Goal: Task Accomplishment & Management: Manage account settings

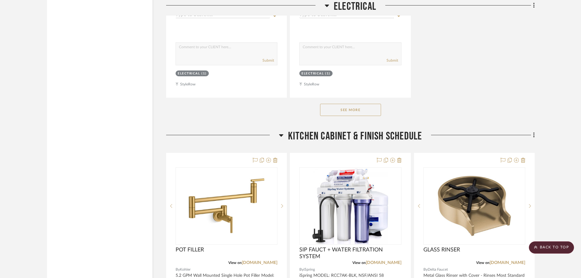
scroll to position [2408, 0]
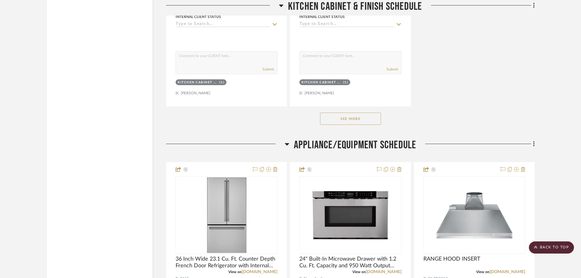
scroll to position [3108, 0]
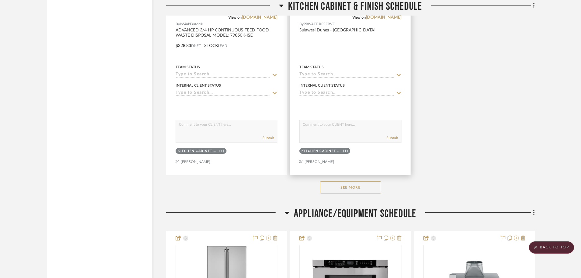
drag, startPoint x: 361, startPoint y: 184, endPoint x: 369, endPoint y: 175, distance: 12.3
click at [361, 183] on button "See More" at bounding box center [350, 187] width 61 height 12
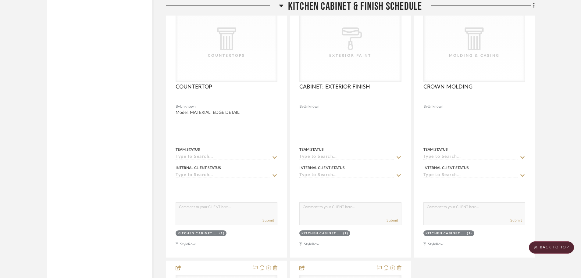
scroll to position [5881, 0]
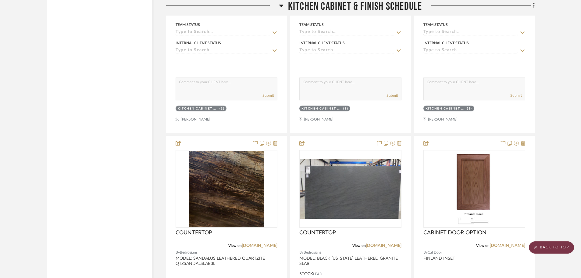
click at [546, 246] on scroll-to-top-button "BACK TO TOP" at bounding box center [551, 247] width 45 height 12
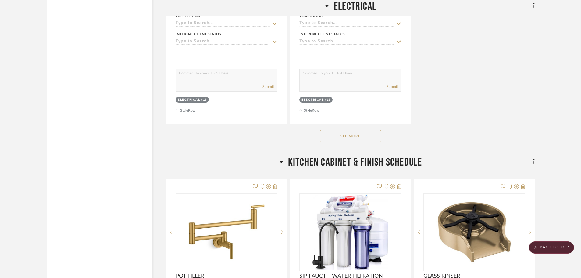
scroll to position [2286, 0]
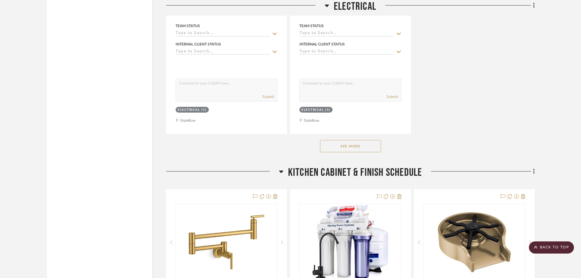
click at [534, 170] on icon at bounding box center [534, 171] width 2 height 7
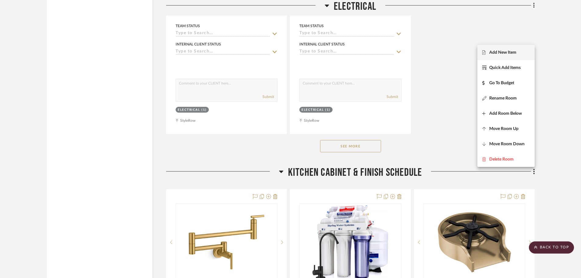
click at [487, 50] on span "Add New Item" at bounding box center [506, 52] width 48 height 5
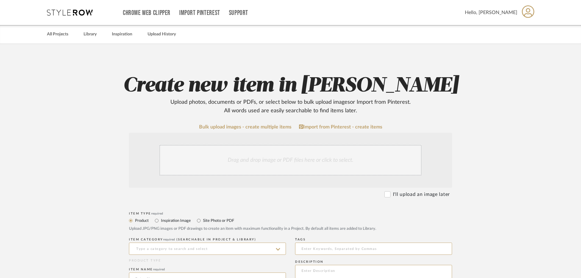
click at [239, 158] on div "Drag and drop image or PDF files here or click to select." at bounding box center [290, 160] width 262 height 30
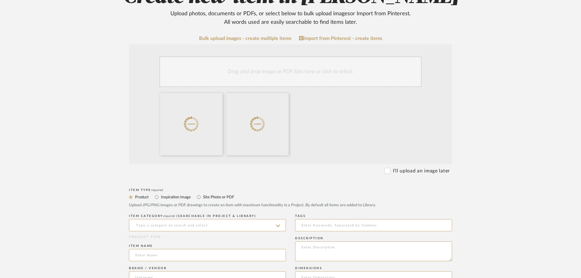
scroll to position [91, 0]
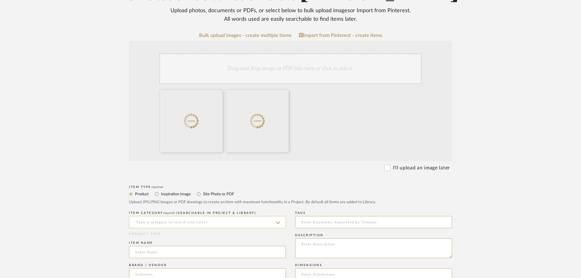
click at [203, 222] on input at bounding box center [207, 222] width 157 height 12
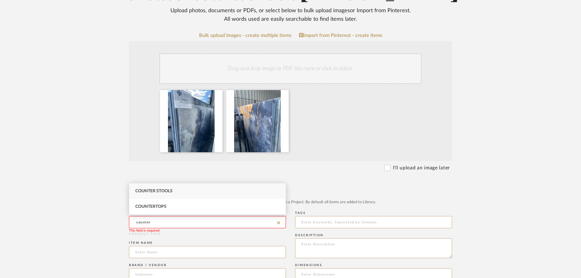
click at [171, 207] on div "Countertops" at bounding box center [207, 207] width 156 height 16
type input "Countertops"
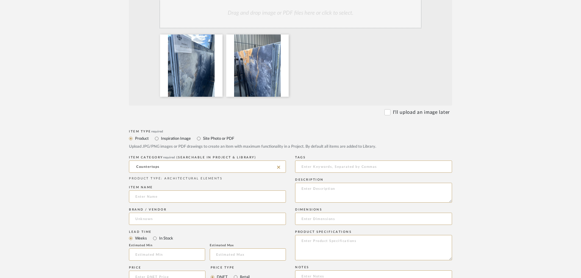
scroll to position [152, 0]
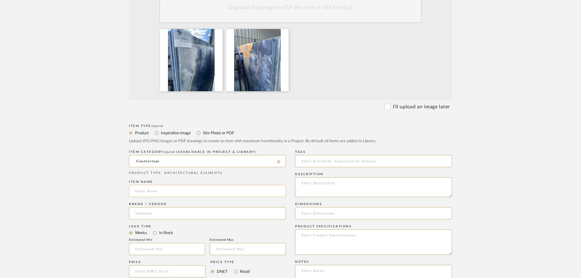
click at [179, 192] on input at bounding box center [207, 191] width 157 height 12
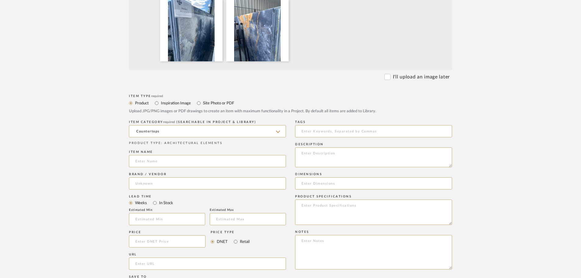
scroll to position [183, 0]
type input "K"
drag, startPoint x: 192, startPoint y: 161, endPoint x: 73, endPoint y: 161, distance: 118.5
click at [73, 161] on upload-items "Create new item in LOPEZ-ORTIZ Upload photos, documents or PDFs, or select belo…" at bounding box center [290, 162] width 581 height 602
type input "COUNTERTOP"
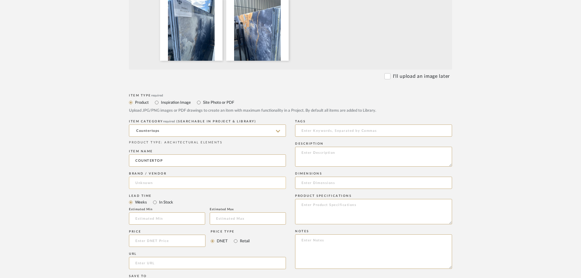
click at [175, 187] on input at bounding box center [207, 182] width 157 height 12
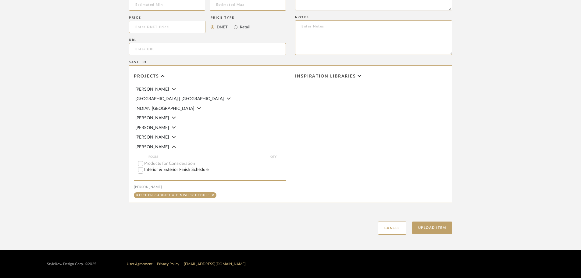
scroll to position [91, 0]
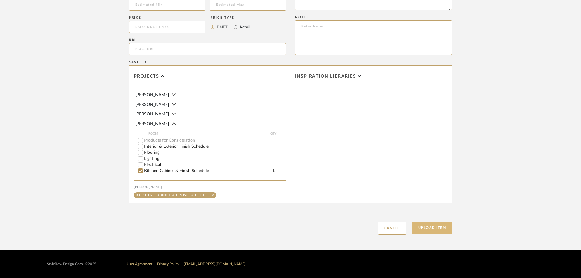
click at [423, 228] on button "Upload Item" at bounding box center [432, 227] width 40 height 12
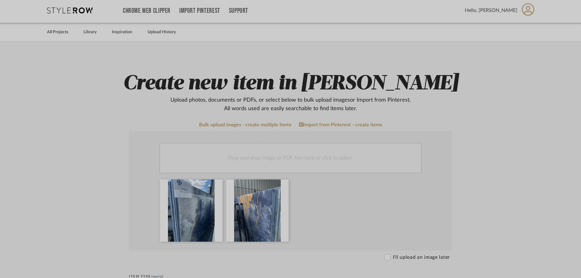
scroll to position [0, 0]
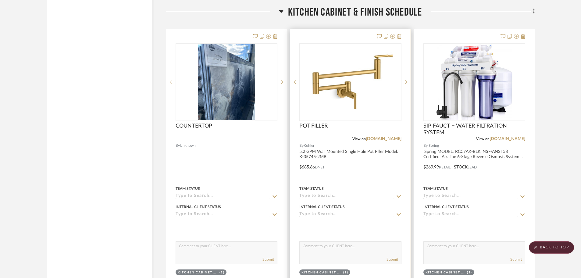
scroll to position [2448, 0]
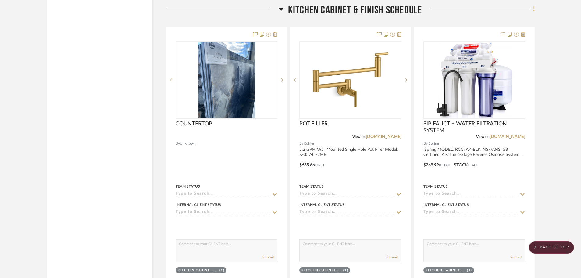
click at [533, 10] on icon at bounding box center [534, 9] width 2 height 7
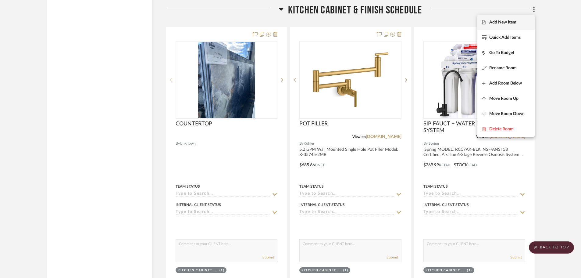
click at [500, 21] on span "Add New Item" at bounding box center [502, 22] width 27 height 5
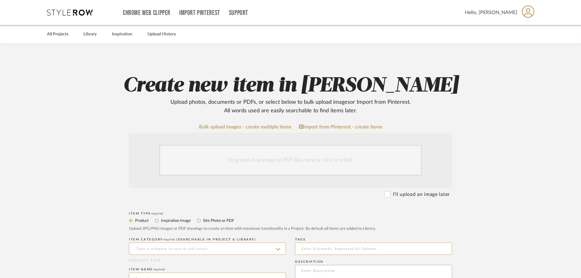
click at [231, 162] on div "Drag and drop image or PDF files here or click to select." at bounding box center [290, 160] width 262 height 30
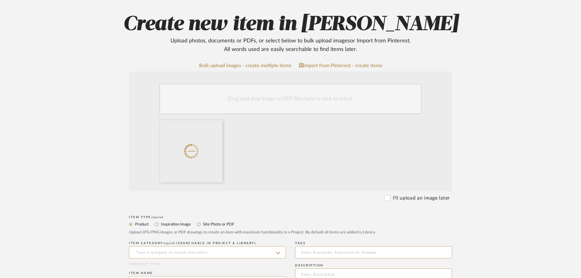
scroll to position [122, 0]
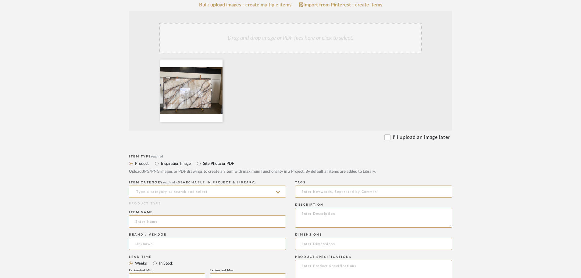
click at [190, 191] on input at bounding box center [207, 191] width 157 height 12
click at [182, 206] on div "Countertops" at bounding box center [207, 207] width 156 height 16
type input "Countertops"
click at [148, 220] on input at bounding box center [207, 221] width 157 height 12
paste input "COUNTERTOP"
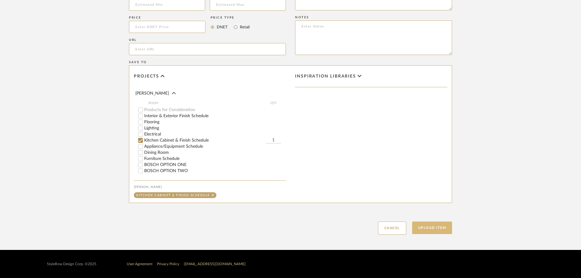
type input "COUNTERTOP"
click at [443, 231] on button "Upload Item" at bounding box center [432, 227] width 40 height 12
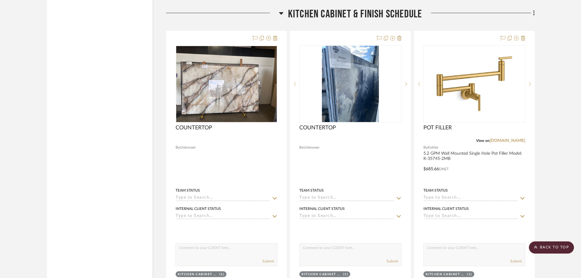
scroll to position [2448, 0]
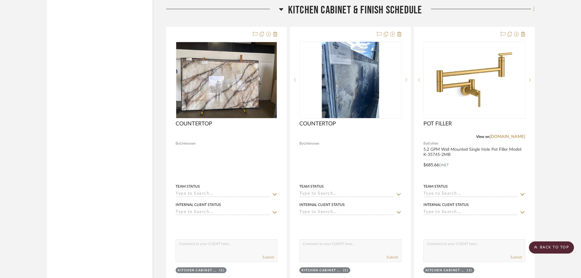
click at [534, 7] on icon at bounding box center [533, 8] width 1 height 5
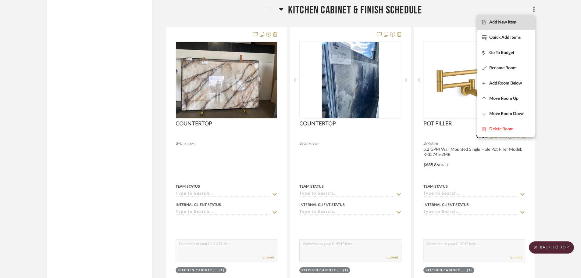
click at [510, 26] on button "Add New Item" at bounding box center [505, 22] width 57 height 15
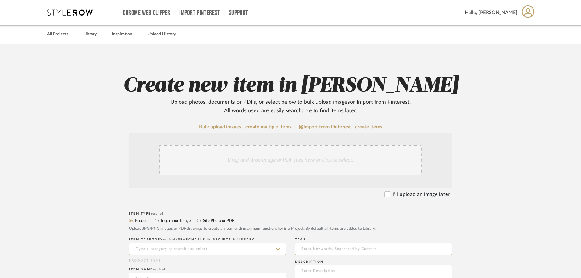
click at [289, 165] on div "Drag and drop image or PDF files here or click to select." at bounding box center [290, 160] width 262 height 30
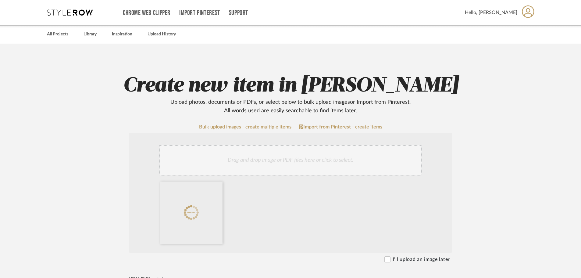
scroll to position [122, 0]
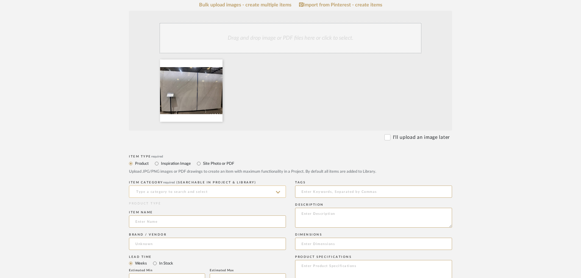
click at [194, 191] on input at bounding box center [207, 191] width 157 height 12
click at [172, 205] on div "Countertops" at bounding box center [207, 207] width 156 height 16
type input "Countertops"
click at [158, 221] on input at bounding box center [207, 221] width 157 height 12
paste input "COUNTERTOP"
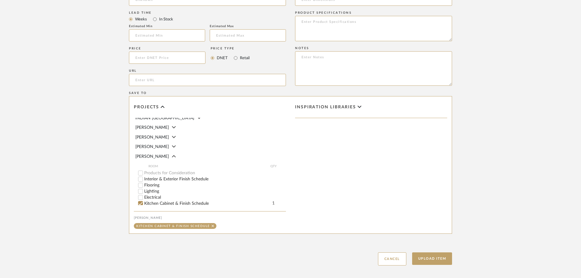
scroll to position [91, 0]
type input "COUNTERTOP"
click at [425, 262] on button "Upload Item" at bounding box center [432, 258] width 40 height 12
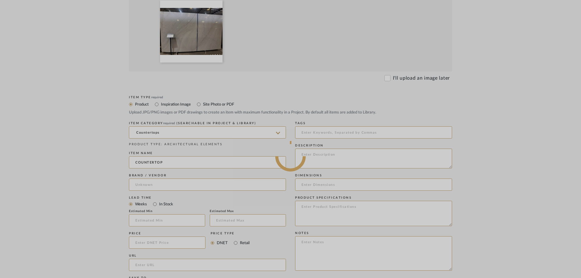
scroll to position [152, 0]
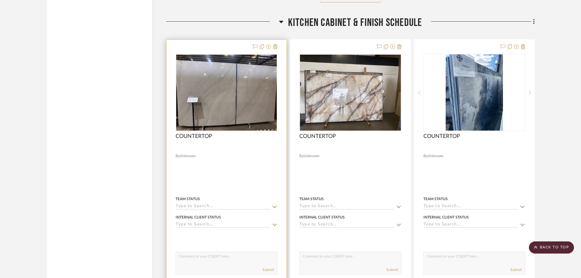
scroll to position [2448, 0]
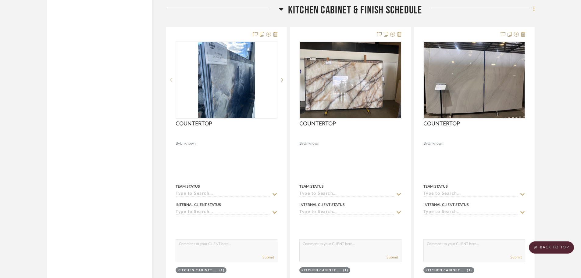
click at [533, 8] on icon at bounding box center [534, 9] width 2 height 7
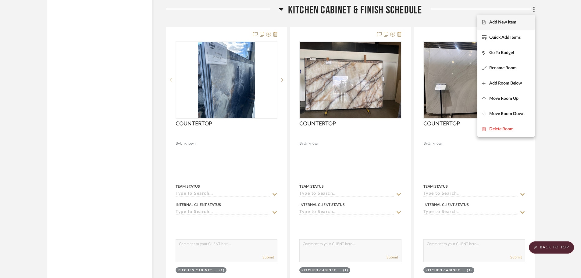
click at [507, 24] on span "Add New Item" at bounding box center [502, 22] width 27 height 5
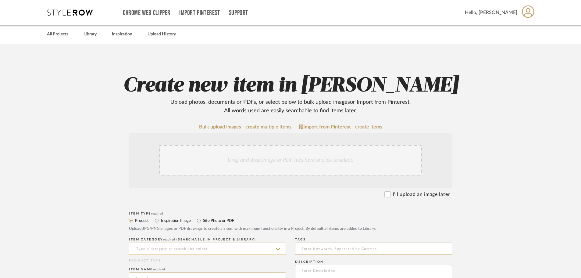
click at [160, 252] on input at bounding box center [207, 248] width 157 height 12
click at [162, 263] on span "Countertops" at bounding box center [150, 263] width 31 height 4
type input "Countertops"
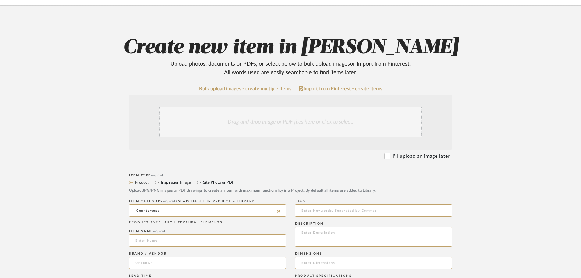
scroll to position [122, 0]
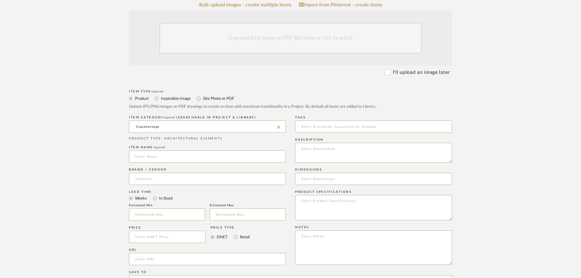
click at [173, 148] on div "Item name required" at bounding box center [207, 147] width 157 height 4
click at [174, 160] on input at bounding box center [207, 156] width 157 height 12
paste input "COUNTERTOP"
type input "COUNTERTOP"
click at [278, 39] on div "Drag and drop image or PDF files here or click to select." at bounding box center [290, 38] width 262 height 30
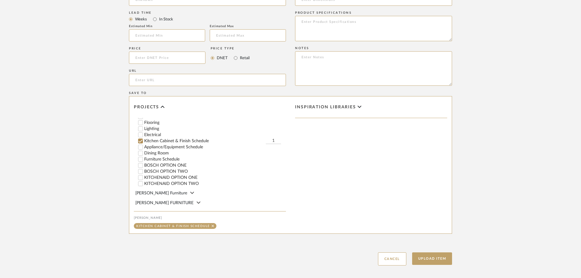
scroll to position [152, 0]
click at [431, 260] on button "Upload Item" at bounding box center [432, 258] width 40 height 12
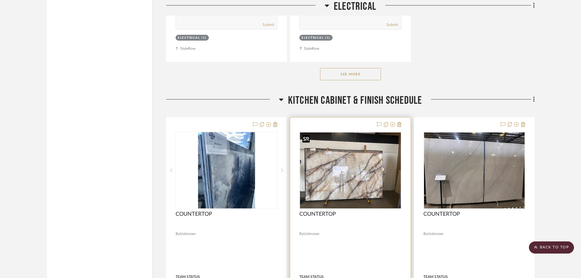
scroll to position [2275, 0]
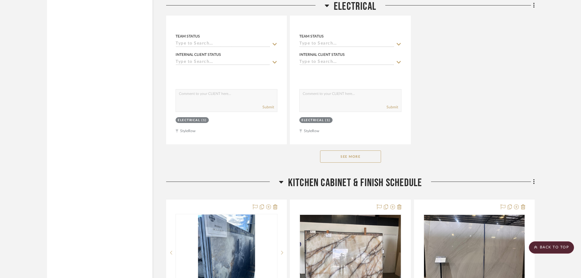
click at [533, 182] on icon at bounding box center [534, 181] width 2 height 7
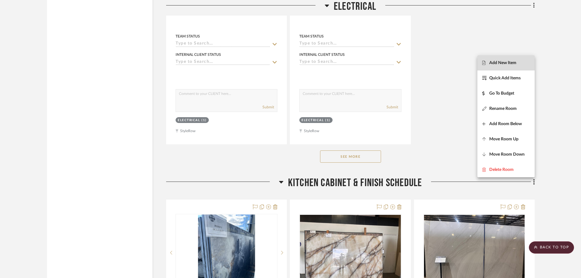
click at [506, 63] on span "Add New Item" at bounding box center [502, 62] width 27 height 5
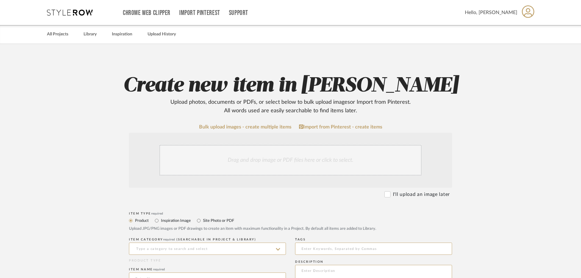
click at [223, 165] on div "Drag and drop image or PDF files here or click to select." at bounding box center [290, 160] width 262 height 30
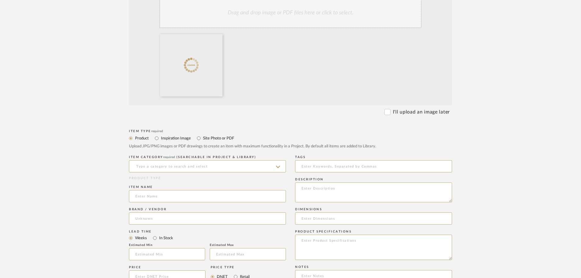
scroll to position [152, 0]
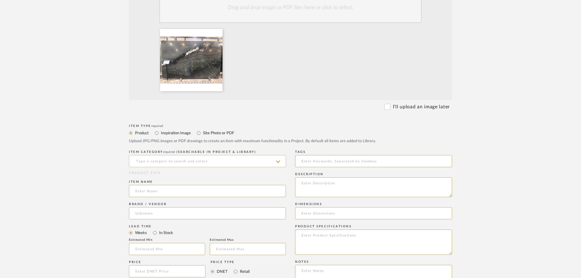
click at [210, 157] on input at bounding box center [207, 161] width 157 height 12
click at [174, 171] on div "Countertops" at bounding box center [207, 177] width 156 height 16
type input "Countertops"
click at [156, 190] on input at bounding box center [207, 191] width 157 height 12
paste input "COUNTERTOP"
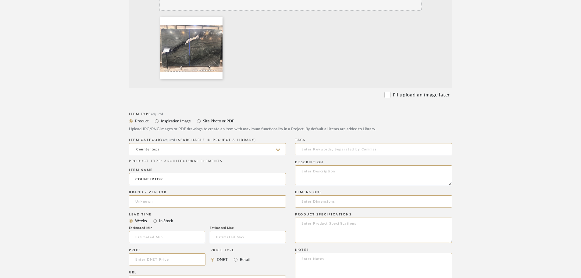
scroll to position [366, 0]
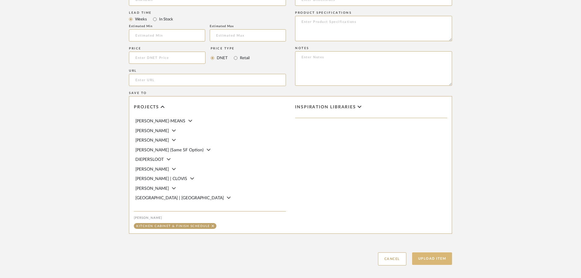
type input "COUNTERTOP"
click at [439, 260] on button "Upload Item" at bounding box center [432, 258] width 40 height 12
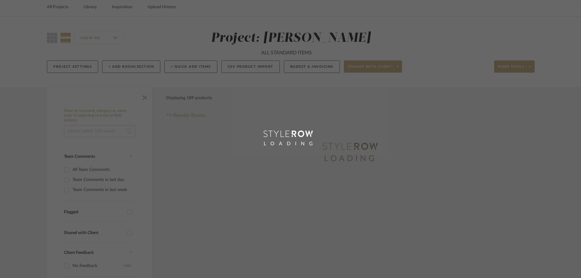
scroll to position [5, 0]
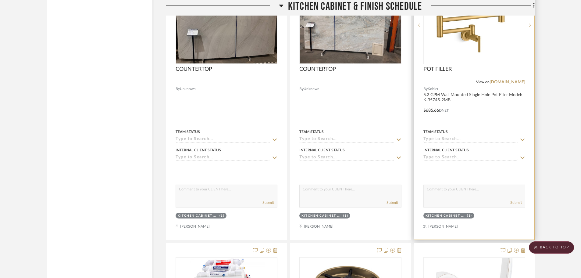
scroll to position [2774, 0]
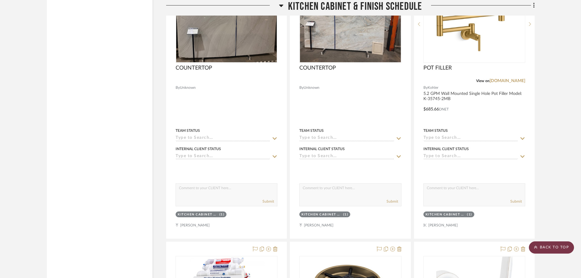
click at [563, 247] on scroll-to-top-button "BACK TO TOP" at bounding box center [551, 247] width 45 height 12
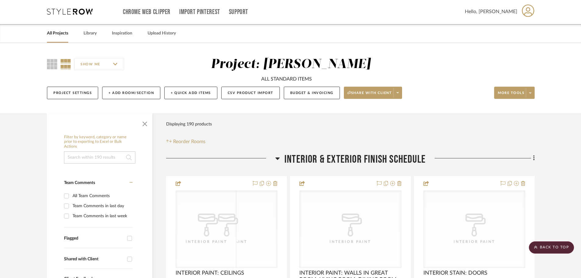
scroll to position [0, 0]
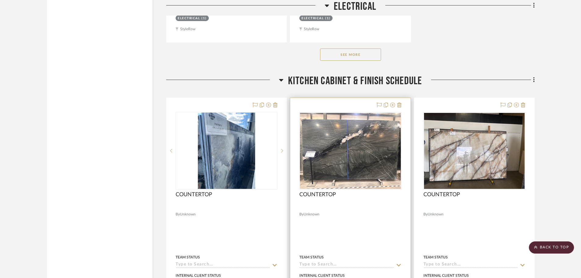
scroll to position [2408, 0]
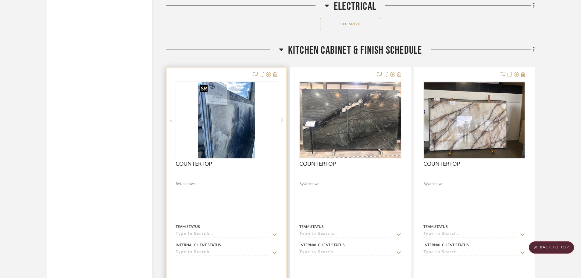
click at [218, 104] on img "0" at bounding box center [226, 120] width 57 height 76
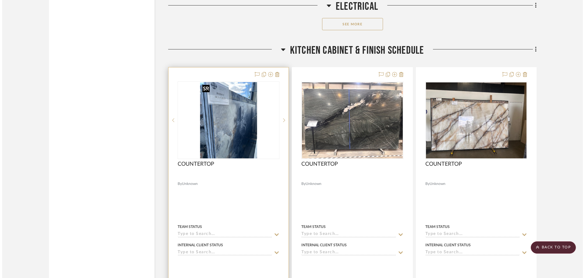
scroll to position [0, 0]
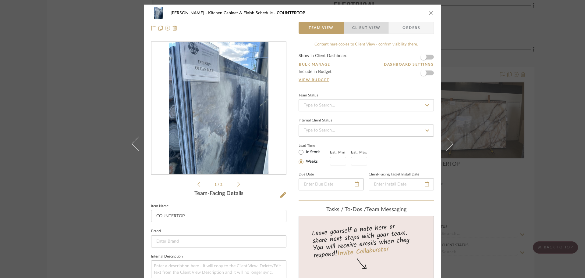
click at [356, 31] on span "Client View" at bounding box center [366, 28] width 28 height 12
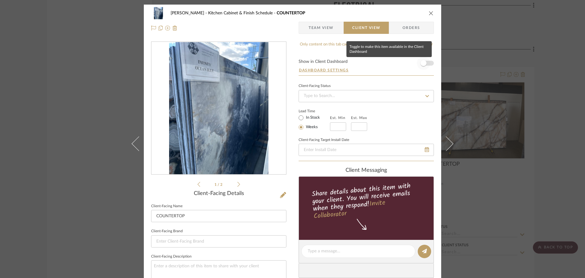
click at [421, 62] on span "button" at bounding box center [424, 63] width 6 height 6
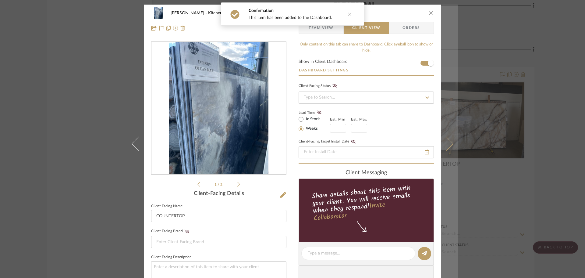
click at [453, 141] on button at bounding box center [449, 144] width 17 height 278
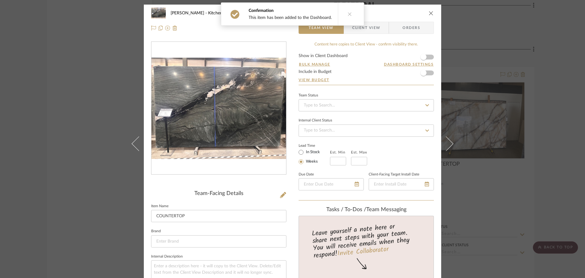
click at [353, 27] on div "Confirmation This item has been added to the Dashboard." at bounding box center [293, 14] width 148 height 28
click at [365, 28] on span "Client View" at bounding box center [366, 28] width 28 height 12
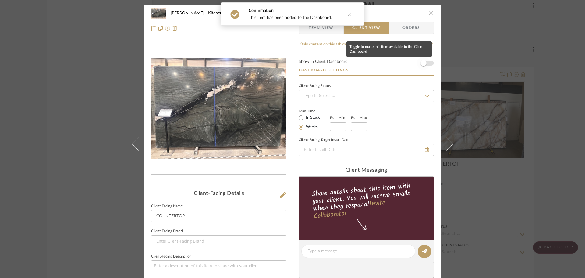
click at [417, 61] on span "button" at bounding box center [423, 62] width 13 height 13
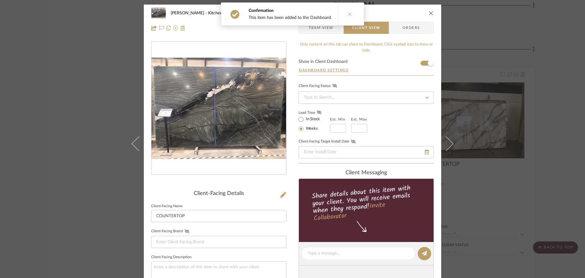
click at [429, 11] on icon "close" at bounding box center [431, 13] width 5 height 5
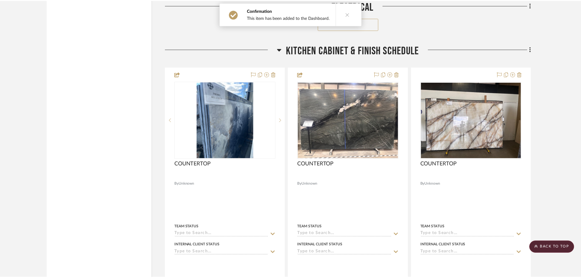
scroll to position [2408, 0]
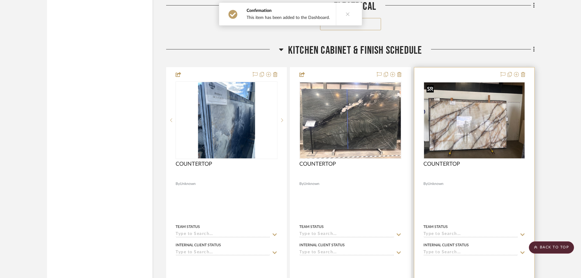
click at [0, 0] on img at bounding box center [0, 0] width 0 height 0
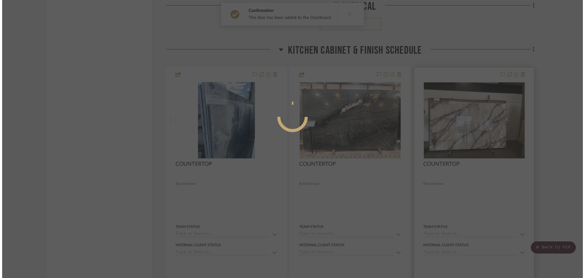
scroll to position [0, 0]
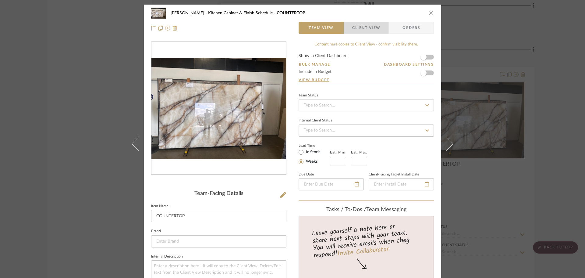
click at [364, 28] on span "Client View" at bounding box center [366, 28] width 28 height 12
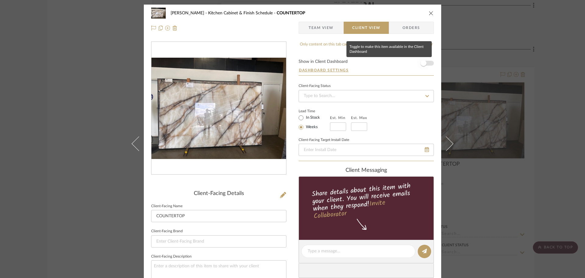
click at [422, 64] on span "button" at bounding box center [424, 63] width 6 height 6
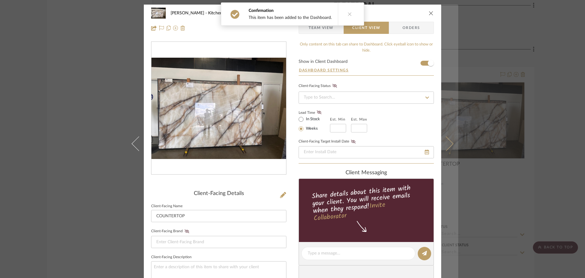
click at [448, 139] on button at bounding box center [449, 144] width 17 height 278
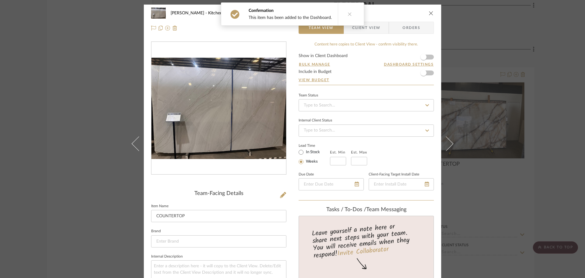
click at [356, 28] on div "Confirmation This item has been added to the Dashboard." at bounding box center [293, 14] width 148 height 28
click at [368, 30] on span "Client View" at bounding box center [366, 28] width 28 height 12
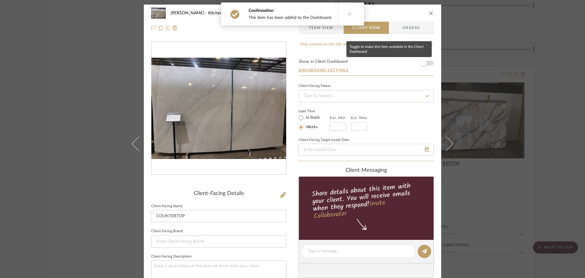
click at [421, 64] on span "button" at bounding box center [424, 63] width 6 height 6
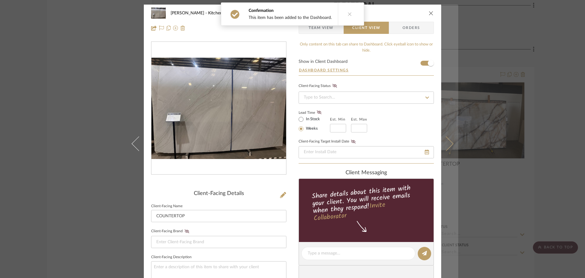
click at [448, 146] on icon at bounding box center [446, 143] width 15 height 15
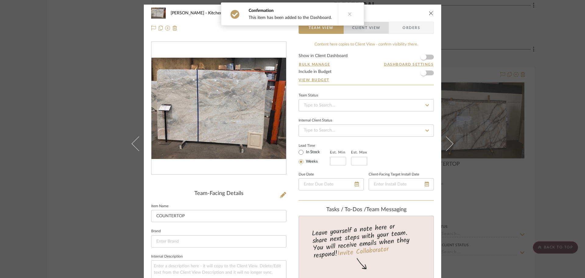
click at [363, 28] on span "Client View" at bounding box center [366, 28] width 28 height 12
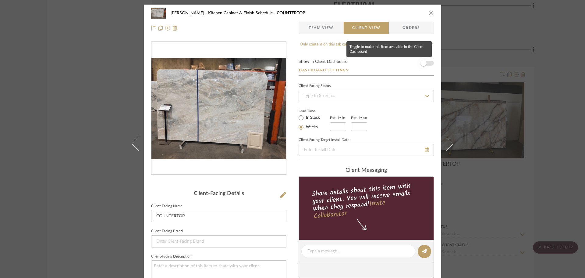
click at [422, 63] on span "button" at bounding box center [424, 63] width 6 height 6
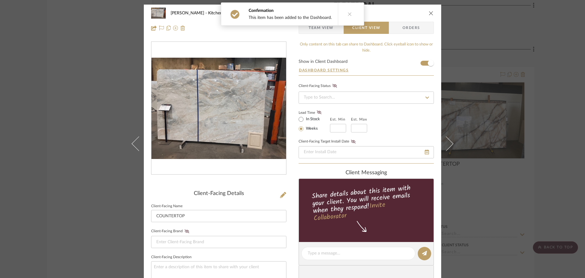
click at [429, 13] on icon "close" at bounding box center [431, 13] width 5 height 5
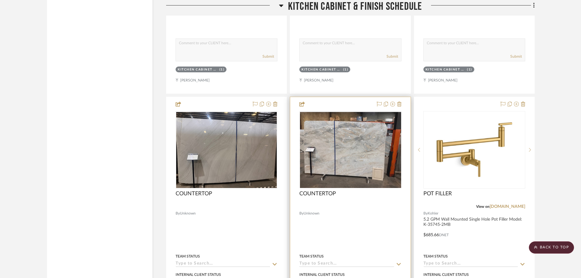
scroll to position [2651, 0]
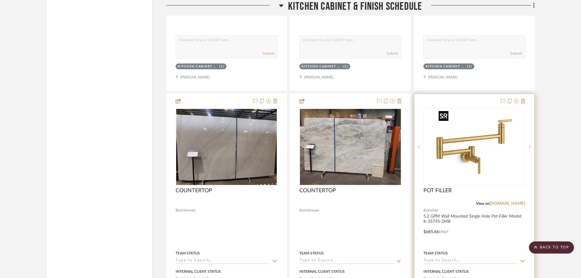
click at [0, 0] on img at bounding box center [0, 0] width 0 height 0
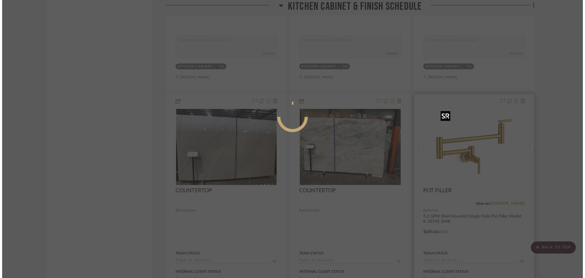
scroll to position [0, 0]
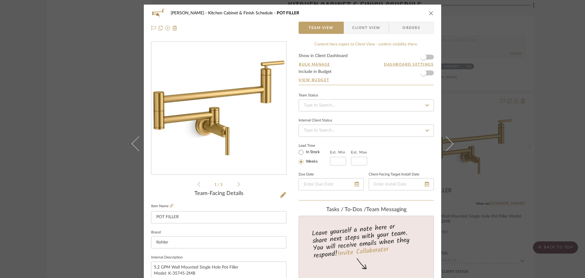
click at [359, 32] on span "Client View" at bounding box center [366, 28] width 28 height 12
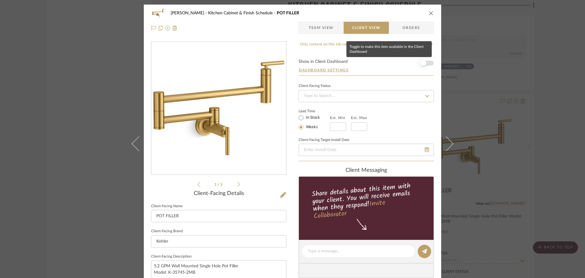
click at [423, 60] on span "button" at bounding box center [423, 62] width 13 height 13
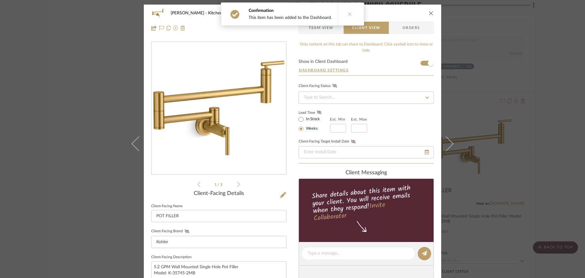
click at [427, 16] on div "LOPEZ-ORTIZ Kitchen Cabinet & Finish Schedule POT FILLER" at bounding box center [292, 13] width 283 height 12
click at [429, 14] on icon "close" at bounding box center [431, 13] width 5 height 5
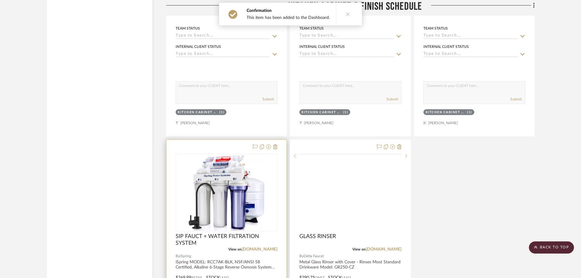
scroll to position [2956, 0]
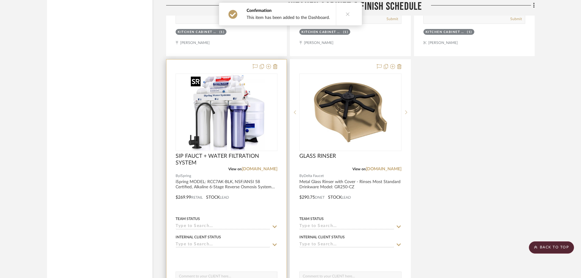
click at [248, 82] on img "0" at bounding box center [226, 112] width 76 height 76
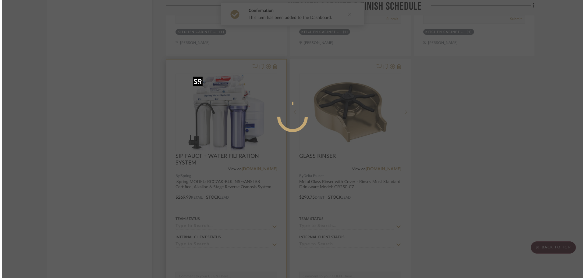
scroll to position [0, 0]
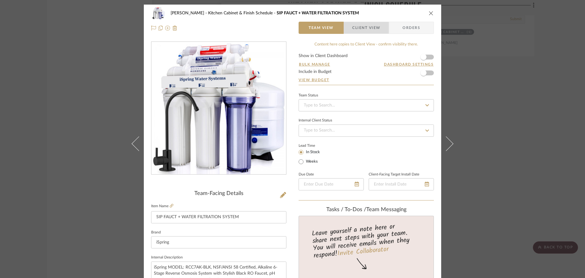
click at [359, 27] on span "Client View" at bounding box center [366, 28] width 28 height 12
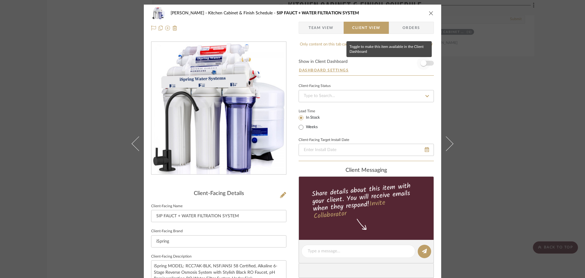
click at [417, 66] on span "button" at bounding box center [423, 62] width 13 height 13
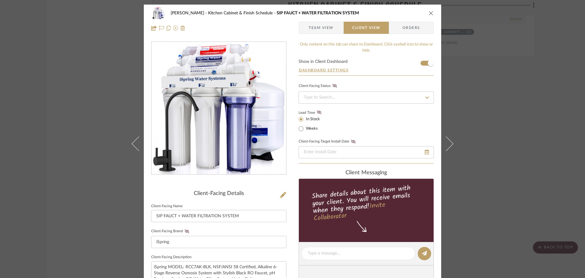
click at [429, 14] on icon "close" at bounding box center [431, 13] width 5 height 5
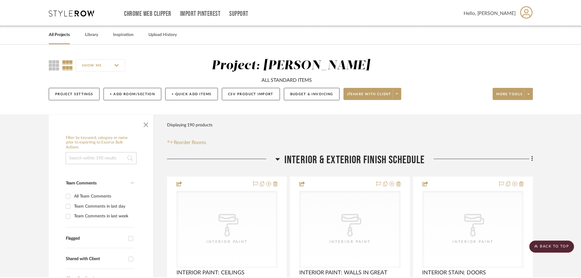
scroll to position [2956, 0]
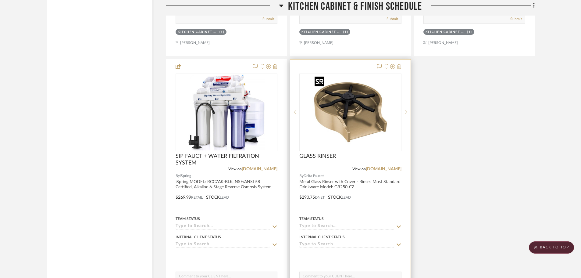
click at [371, 82] on img "0" at bounding box center [350, 112] width 76 height 76
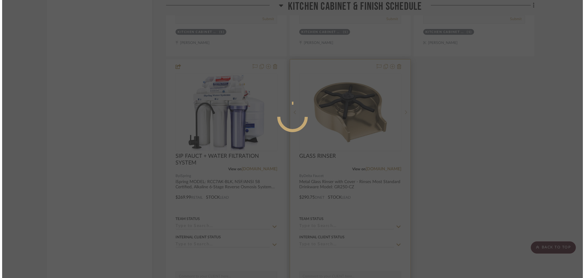
scroll to position [0, 0]
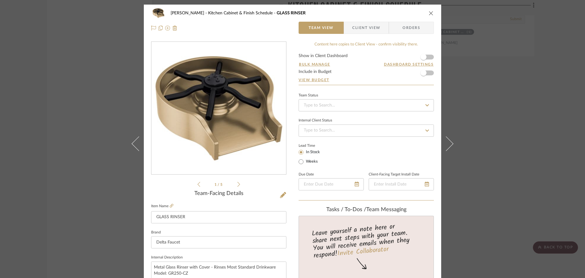
click at [350, 27] on span "button" at bounding box center [348, 28] width 8 height 12
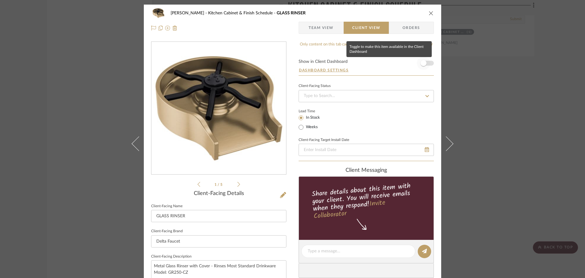
click at [425, 63] on span "button" at bounding box center [423, 62] width 13 height 13
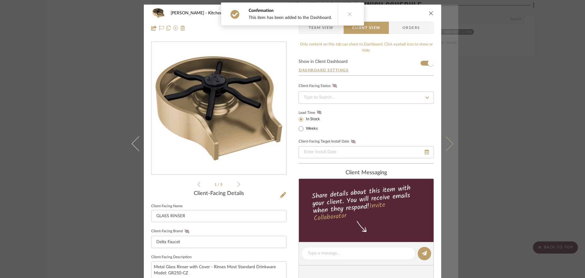
click at [445, 140] on icon at bounding box center [446, 143] width 15 height 15
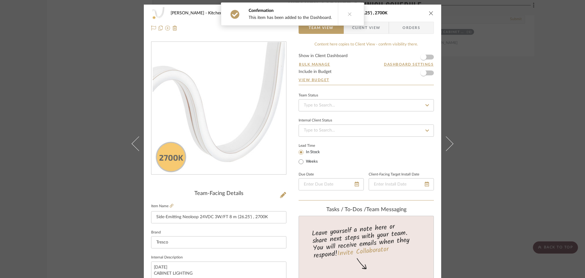
click at [373, 27] on span "Client View" at bounding box center [366, 28] width 28 height 12
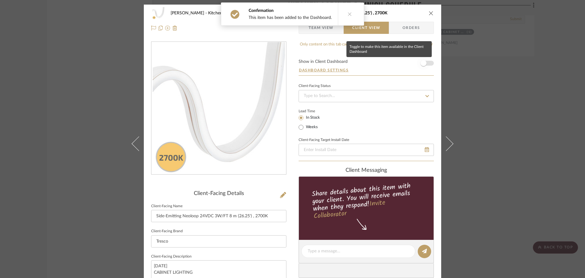
click at [423, 62] on span "button" at bounding box center [424, 63] width 6 height 6
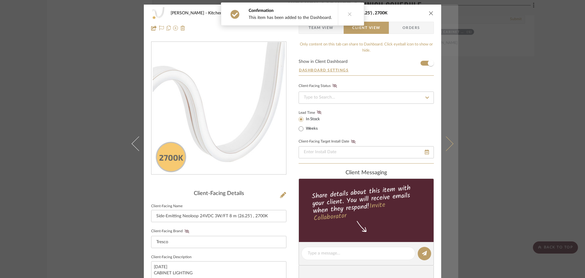
click at [448, 138] on button at bounding box center [449, 144] width 17 height 278
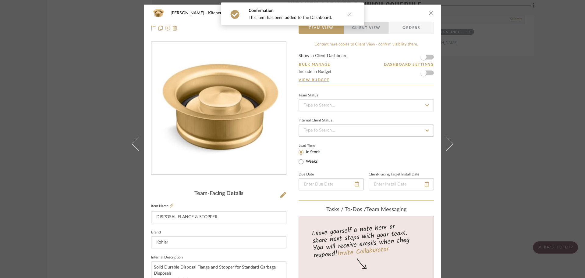
click at [375, 31] on span "Client View" at bounding box center [366, 28] width 28 height 12
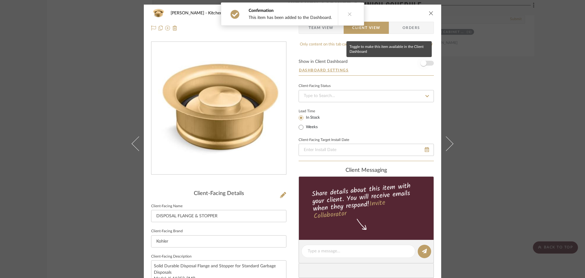
click at [425, 58] on span "button" at bounding box center [423, 62] width 13 height 13
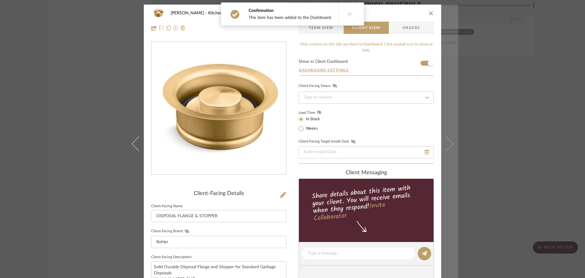
click at [445, 150] on icon at bounding box center [446, 143] width 15 height 15
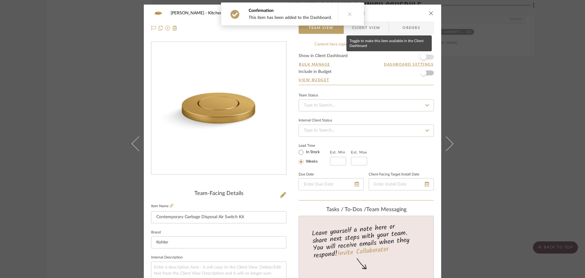
click at [421, 57] on span "button" at bounding box center [424, 57] width 6 height 6
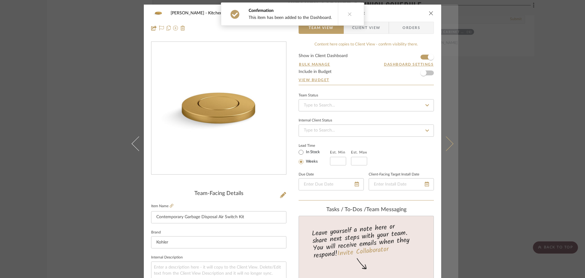
click at [446, 135] on button at bounding box center [449, 144] width 17 height 278
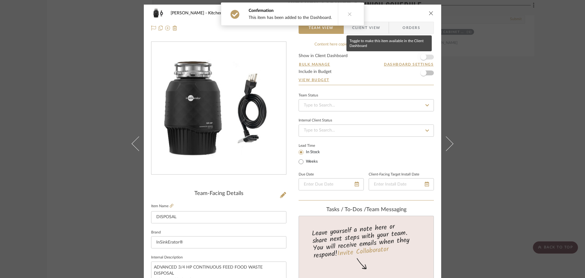
click at [417, 57] on span "button" at bounding box center [423, 56] width 13 height 13
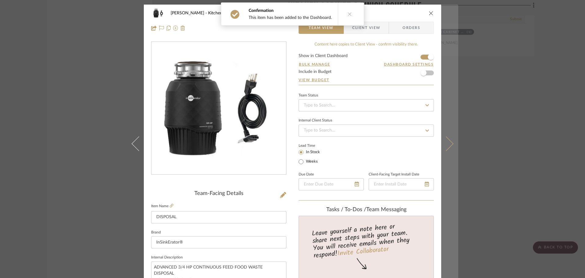
click at [446, 151] on button at bounding box center [449, 144] width 17 height 278
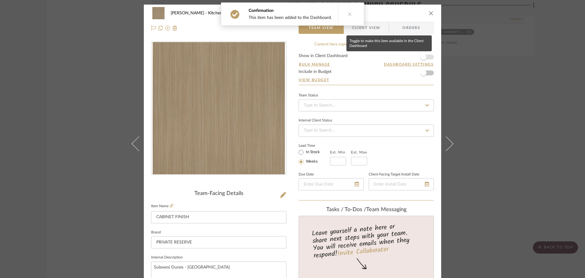
click at [424, 58] on span "button" at bounding box center [424, 57] width 6 height 6
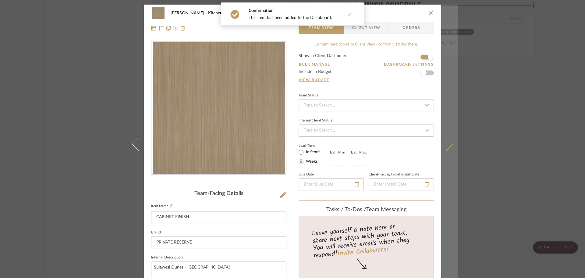
click at [442, 143] on icon at bounding box center [446, 143] width 15 height 15
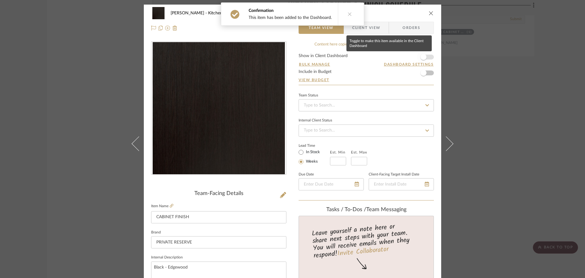
click at [424, 57] on span "button" at bounding box center [424, 57] width 6 height 6
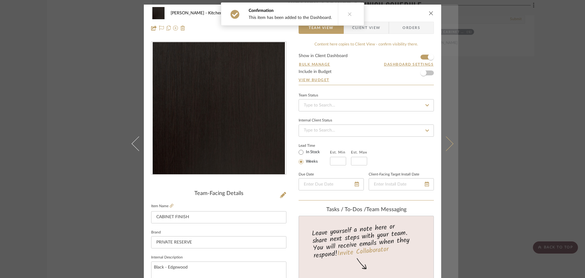
click at [443, 141] on icon at bounding box center [446, 143] width 15 height 15
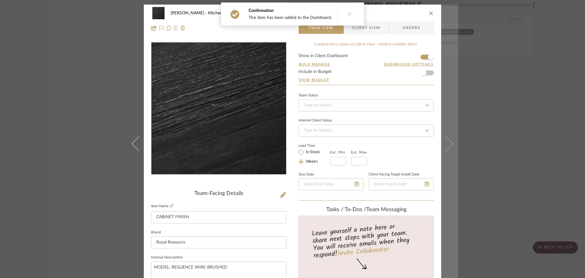
click at [452, 149] on button at bounding box center [449, 144] width 17 height 278
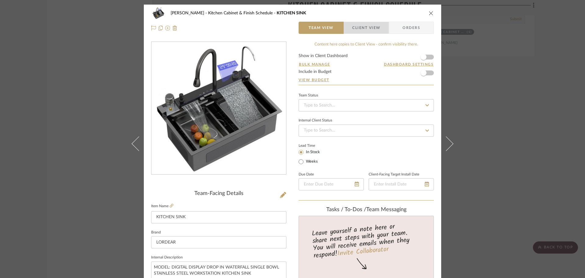
click at [369, 25] on span "Client View" at bounding box center [366, 28] width 28 height 12
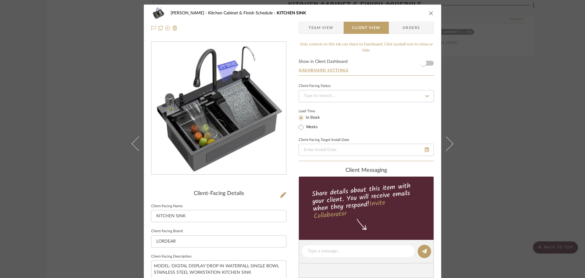
click at [430, 14] on icon "close" at bounding box center [431, 13] width 5 height 5
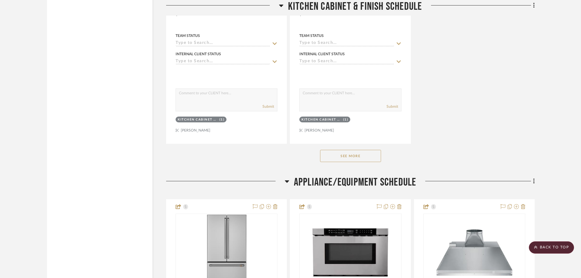
scroll to position [3169, 0]
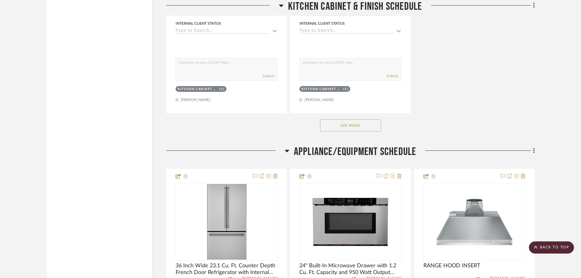
click at [373, 124] on button "See More" at bounding box center [350, 125] width 61 height 12
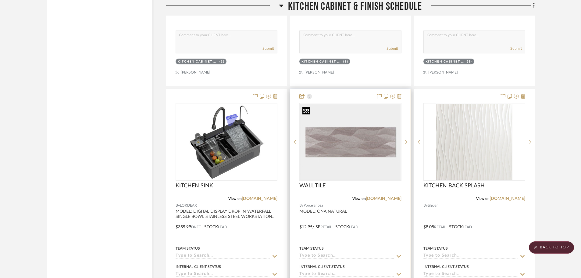
scroll to position [3748, 0]
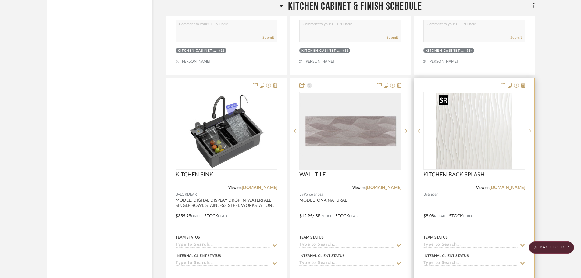
click at [0, 0] on img at bounding box center [0, 0] width 0 height 0
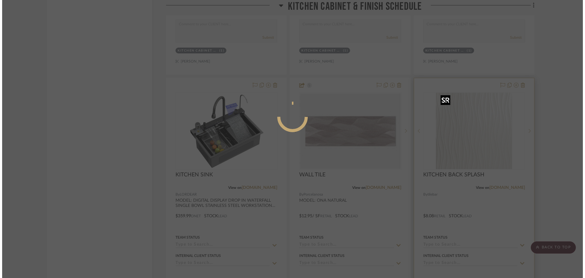
scroll to position [0, 0]
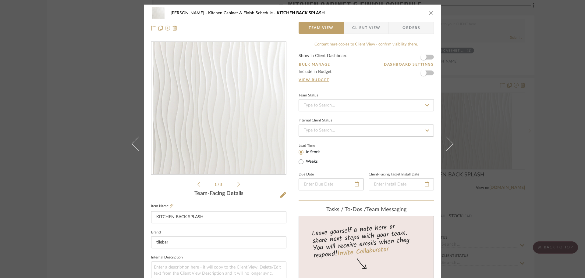
drag, startPoint x: 374, startPoint y: 34, endPoint x: 375, endPoint y: 31, distance: 3.4
click at [374, 33] on div "LOPEZ-ORTIZ Kitchen Cabinet & Finish Schedule KITCHEN BACK SPLASH Team View Cli…" at bounding box center [292, 21] width 297 height 32
click at [375, 31] on span "Client View" at bounding box center [366, 28] width 28 height 12
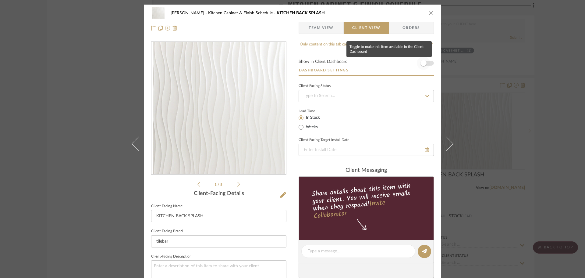
click at [425, 59] on span "button" at bounding box center [423, 62] width 13 height 13
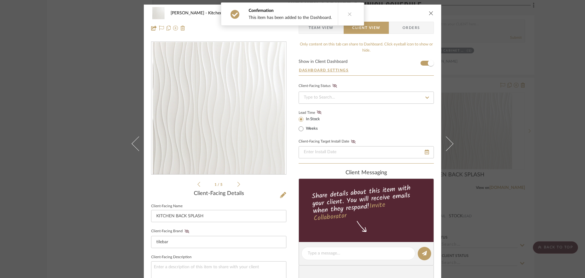
click at [429, 11] on icon "close" at bounding box center [431, 13] width 5 height 5
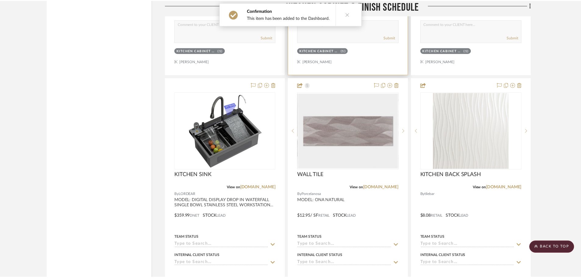
scroll to position [3748, 0]
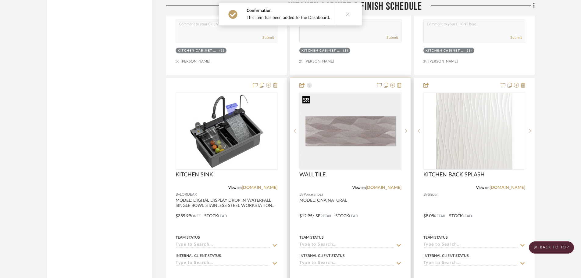
click at [393, 107] on img "0" at bounding box center [350, 130] width 101 height 75
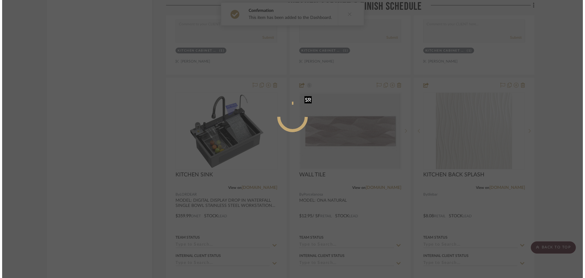
scroll to position [0, 0]
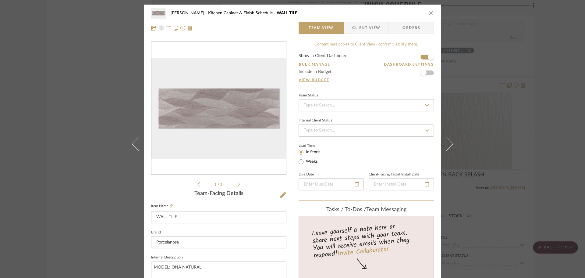
drag, startPoint x: 371, startPoint y: 26, endPoint x: 374, endPoint y: 31, distance: 6.0
click at [371, 28] on span "Client View" at bounding box center [366, 28] width 28 height 12
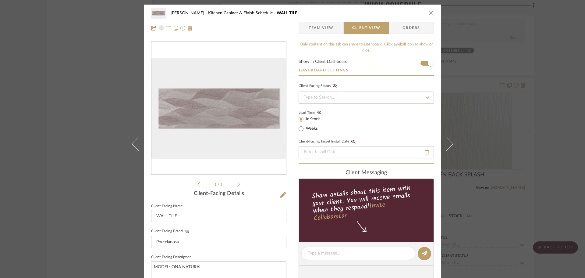
click at [429, 14] on icon "close" at bounding box center [431, 13] width 5 height 5
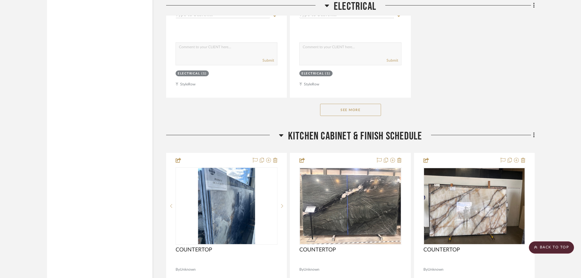
scroll to position [2408, 0]
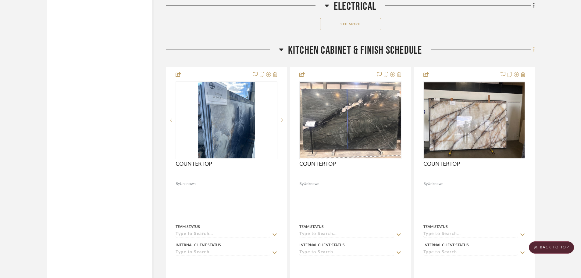
click at [533, 49] on icon at bounding box center [533, 49] width 1 height 5
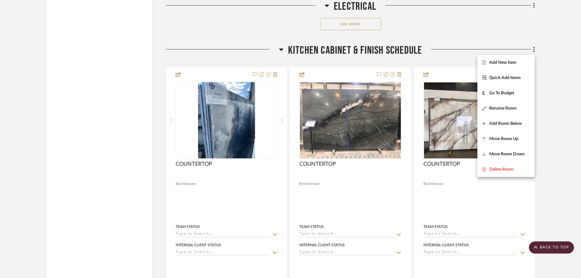
click at [549, 99] on div at bounding box center [290, 139] width 581 height 278
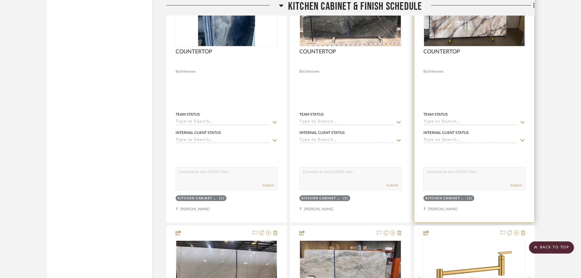
scroll to position [2499, 0]
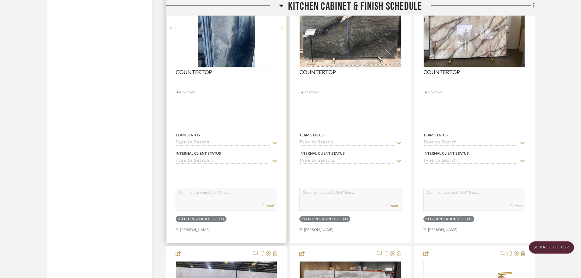
click at [218, 111] on div at bounding box center [226, 109] width 120 height 267
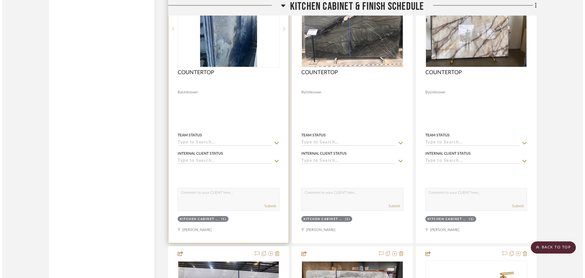
scroll to position [0, 0]
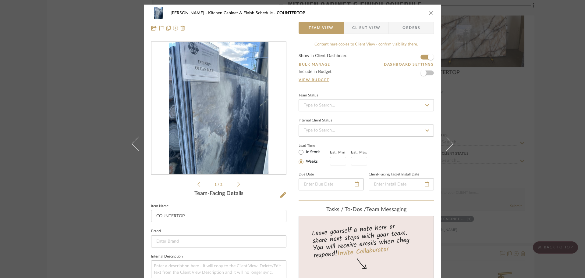
click at [429, 13] on icon "close" at bounding box center [431, 13] width 5 height 5
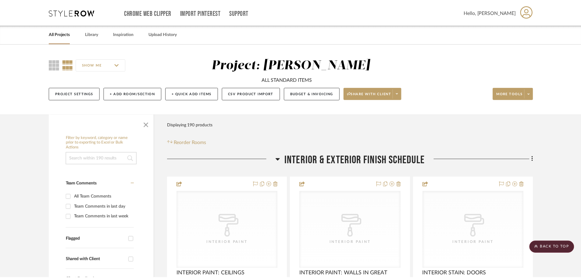
scroll to position [2499, 0]
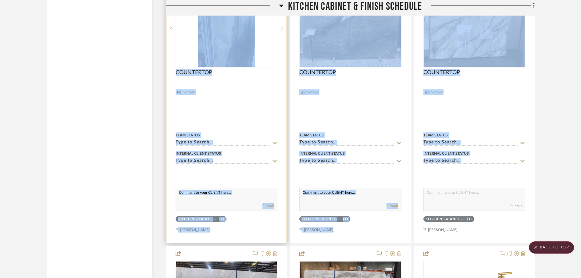
drag, startPoint x: 554, startPoint y: 163, endPoint x: 286, endPoint y: 148, distance: 268.6
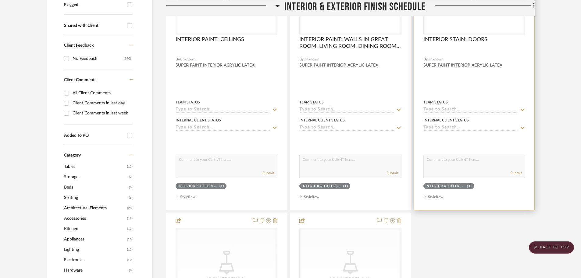
scroll to position [91, 0]
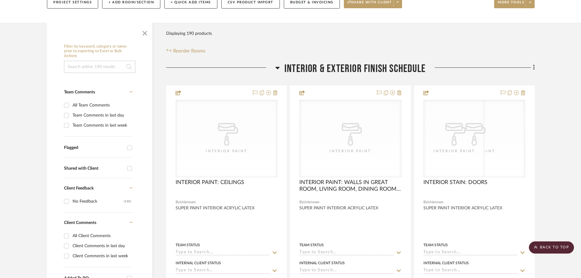
click at [555, 247] on scroll-to-top-button "BACK TO TOP" at bounding box center [551, 247] width 45 height 12
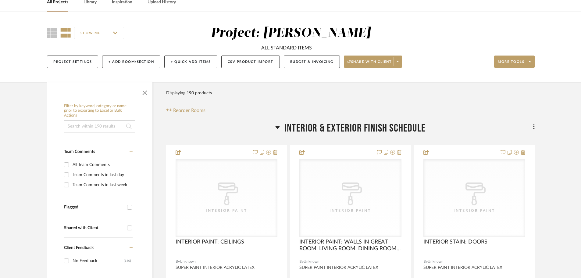
scroll to position [0, 0]
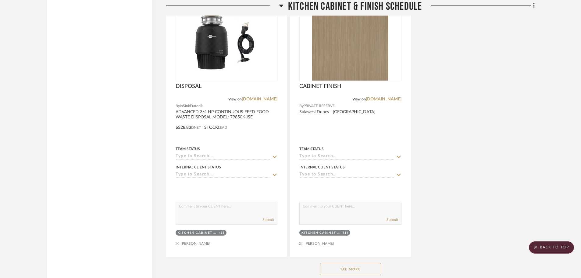
scroll to position [3078, 0]
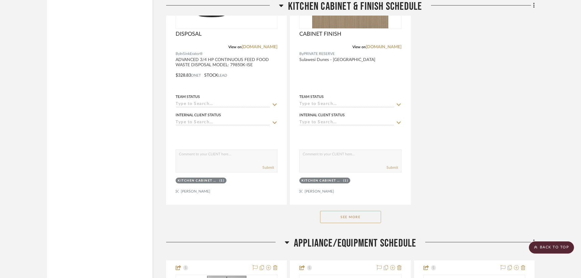
click at [343, 218] on button "See More" at bounding box center [350, 217] width 61 height 12
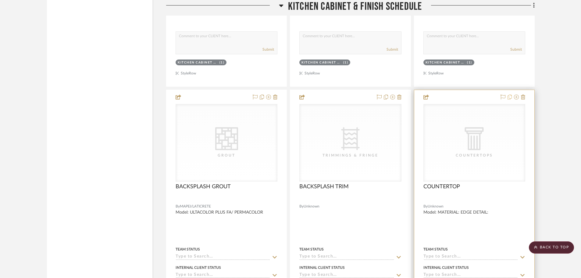
scroll to position [5899, 0]
click at [524, 97] on icon at bounding box center [523, 97] width 4 height 5
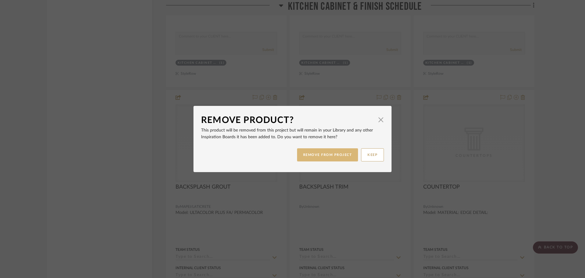
click at [325, 153] on button "REMOVE FROM PROJECT" at bounding box center [327, 154] width 61 height 13
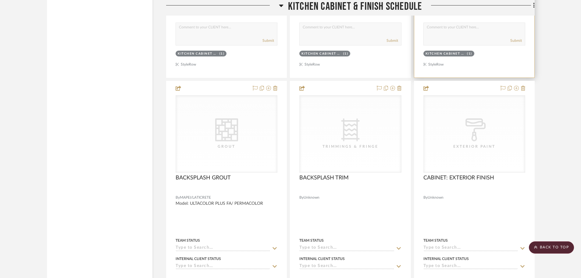
scroll to position [5899, 0]
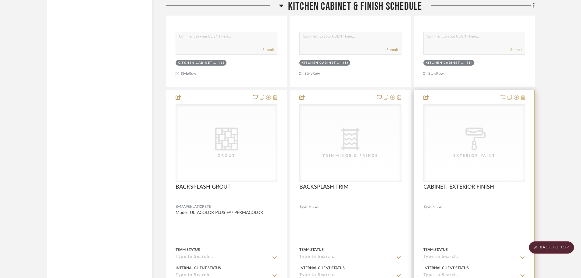
click at [523, 98] on icon at bounding box center [523, 97] width 4 height 5
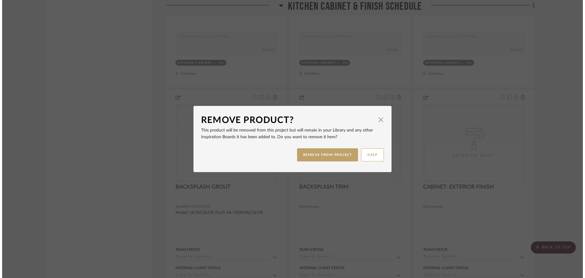
scroll to position [0, 0]
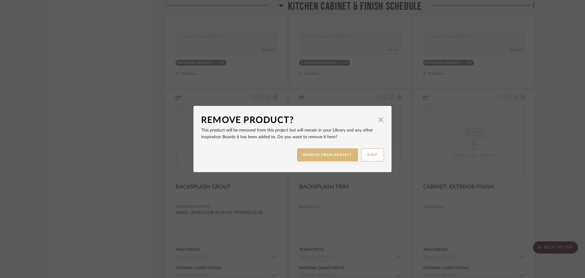
click at [333, 156] on button "REMOVE FROM PROJECT" at bounding box center [327, 154] width 61 height 13
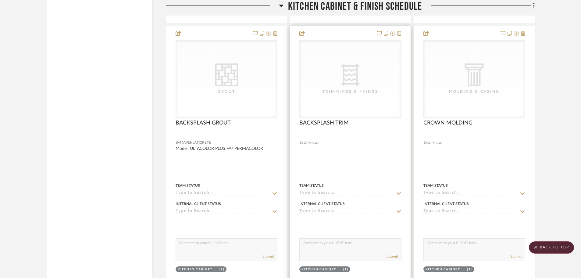
scroll to position [5960, 0]
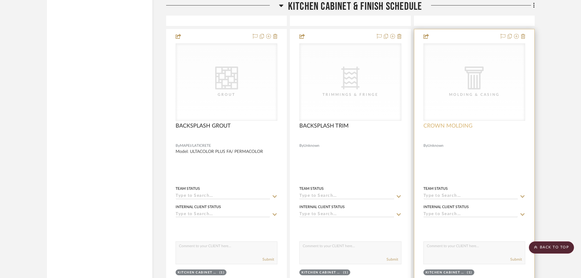
click at [443, 127] on span "CROWN MOLDING" at bounding box center [447, 126] width 49 height 7
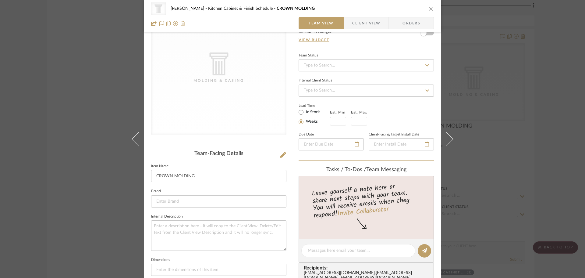
scroll to position [122, 0]
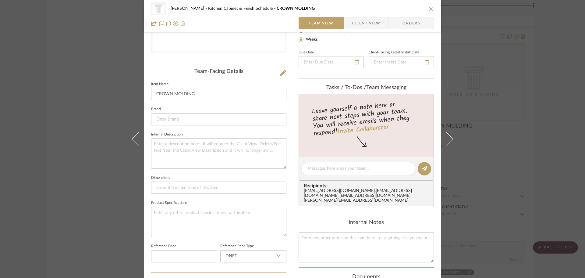
click at [423, 8] on div "CategoryIconArchitectural Created with Sketch. Molding & Casing LOPEZ-ORTIZ Kit…" at bounding box center [292, 8] width 283 height 12
click at [429, 9] on icon "close" at bounding box center [431, 8] width 5 height 5
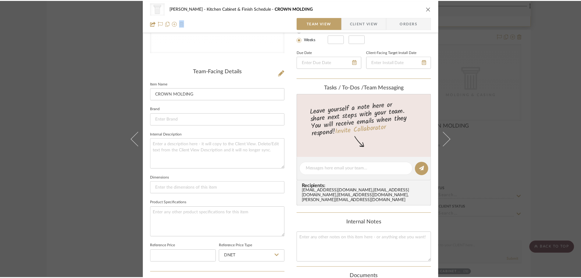
scroll to position [5960, 0]
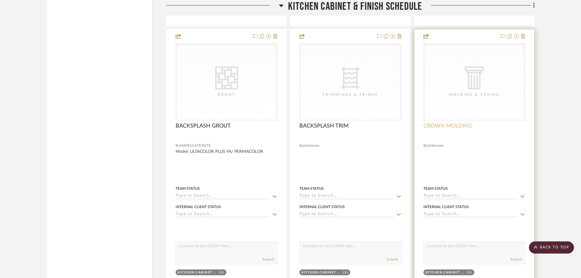
click at [435, 129] on span "CROWN MOLDING" at bounding box center [447, 126] width 49 height 7
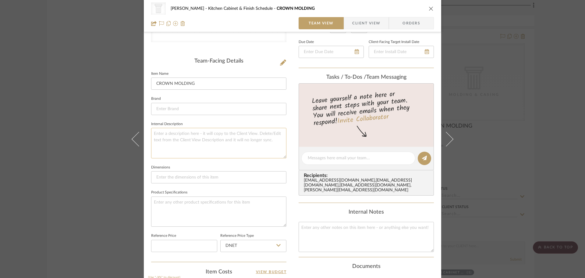
scroll to position [152, 0]
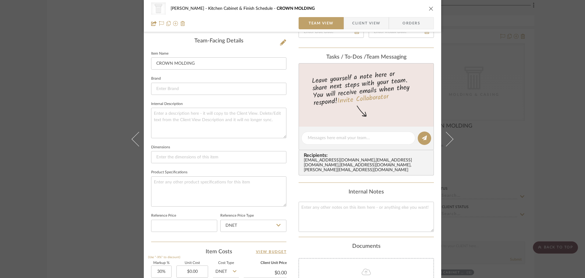
click at [429, 9] on icon "close" at bounding box center [431, 8] width 5 height 5
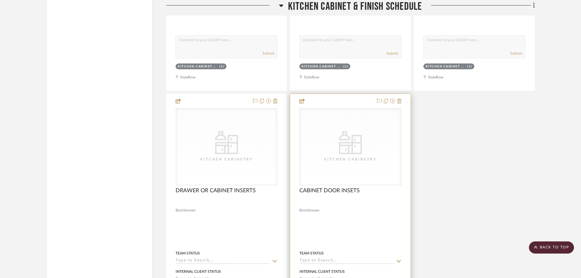
scroll to position [6173, 0]
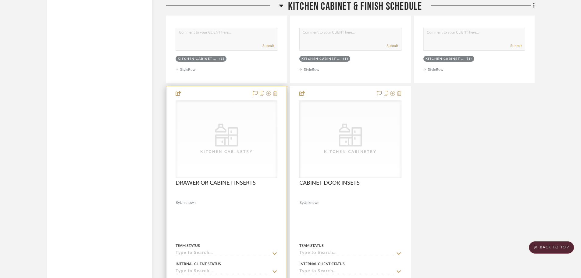
click at [273, 93] on icon at bounding box center [275, 93] width 4 height 5
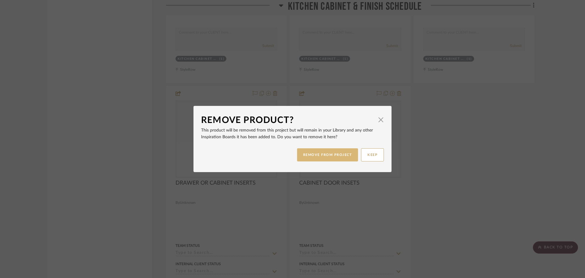
click at [327, 153] on button "REMOVE FROM PROJECT" at bounding box center [327, 154] width 61 height 13
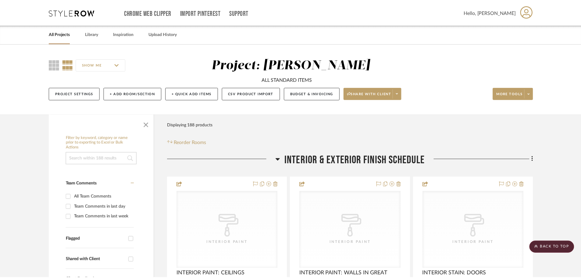
scroll to position [6173, 0]
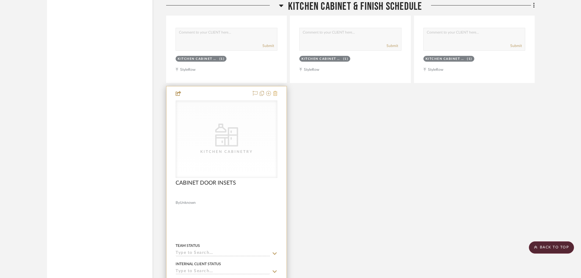
click at [276, 94] on icon at bounding box center [275, 93] width 4 height 5
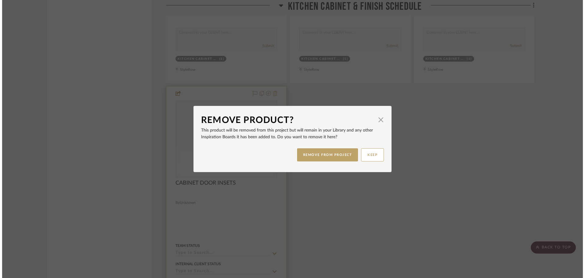
scroll to position [0, 0]
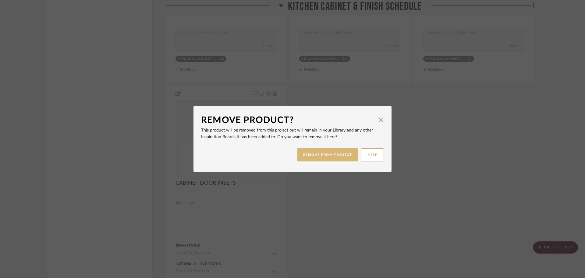
drag, startPoint x: 333, startPoint y: 161, endPoint x: 333, endPoint y: 155, distance: 5.8
click at [333, 155] on div "REMOVE FROM PROJECT KEEP" at bounding box center [292, 154] width 183 height 19
click at [333, 155] on button "REMOVE FROM PROJECT" at bounding box center [327, 154] width 61 height 13
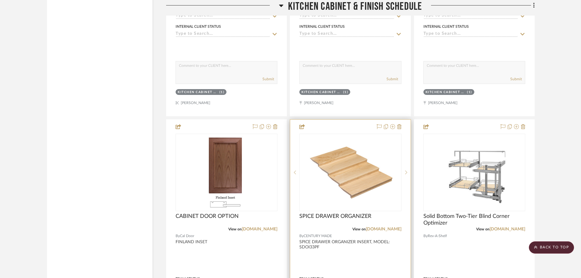
scroll to position [4527, 0]
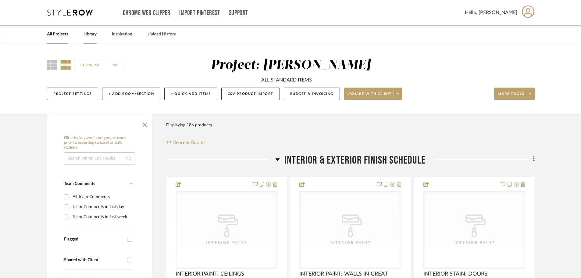
click at [94, 35] on link "Library" at bounding box center [90, 34] width 13 height 8
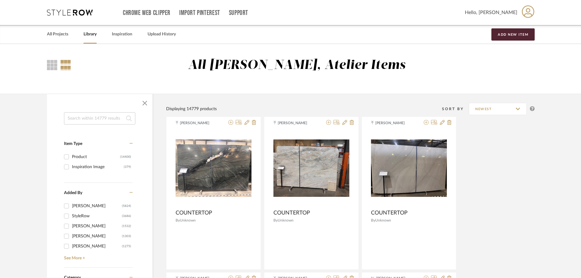
click at [98, 116] on input at bounding box center [99, 118] width 71 height 12
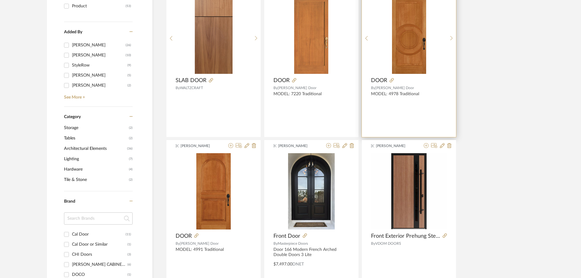
scroll to position [30, 0]
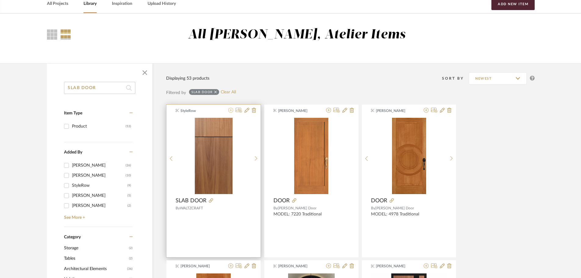
type input "SLAB DOOR"
click at [231, 109] on icon at bounding box center [230, 110] width 5 height 5
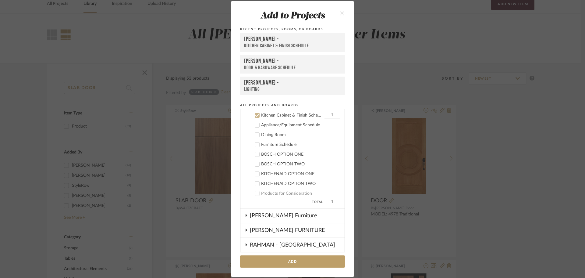
scroll to position [254, 0]
click at [282, 46] on div "Kitchen Cabinet & Finish Schedule" at bounding box center [292, 46] width 97 height 6
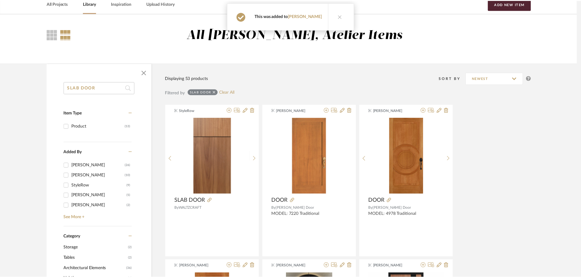
scroll to position [30, 0]
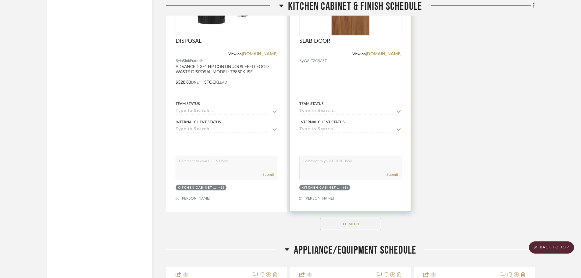
scroll to position [3053, 0]
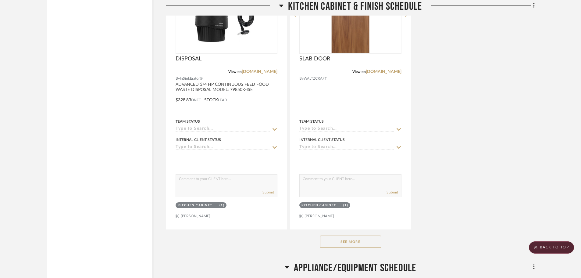
click at [355, 244] on button "See More" at bounding box center [350, 241] width 61 height 12
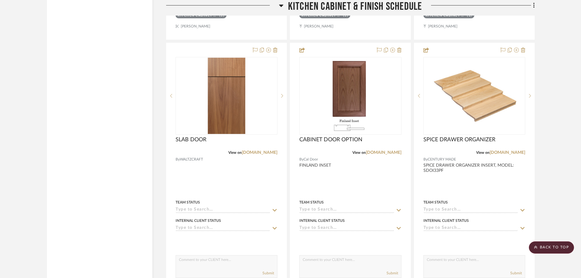
scroll to position [4583, 0]
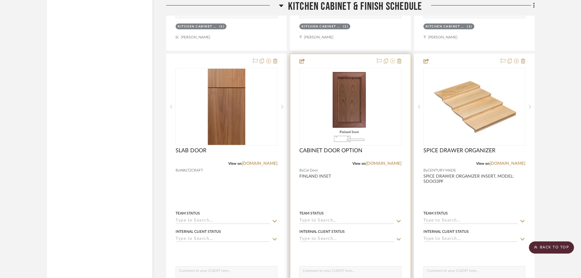
click at [394, 60] on icon at bounding box center [392, 61] width 5 height 5
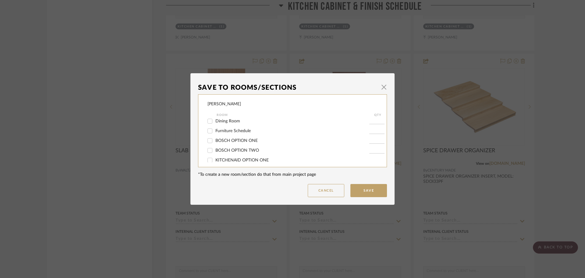
scroll to position [30, 0]
click at [208, 132] on input "Kitchen Cabinet & Finish Schedule" at bounding box center [210, 132] width 10 height 10
checkbox input "false"
click at [371, 192] on button "Save" at bounding box center [368, 190] width 37 height 13
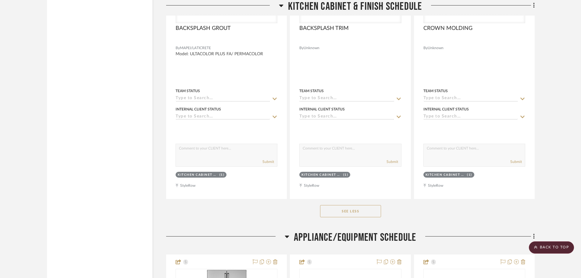
scroll to position [6168, 0]
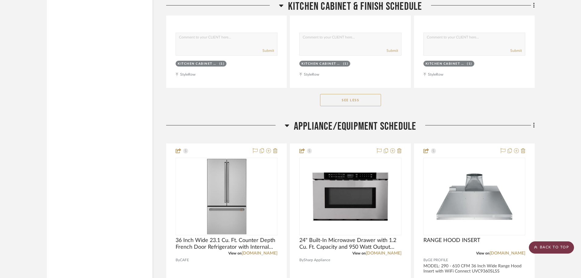
click at [550, 242] on scroll-to-top-button "BACK TO TOP" at bounding box center [551, 247] width 45 height 12
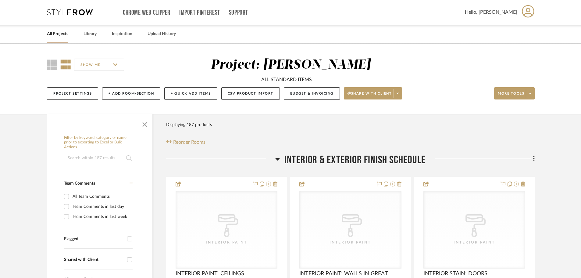
scroll to position [0, 0]
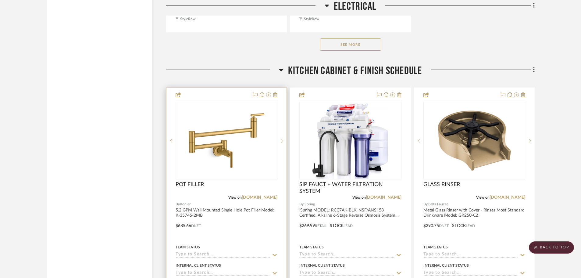
scroll to position [2377, 0]
